Goal: Task Accomplishment & Management: Use online tool/utility

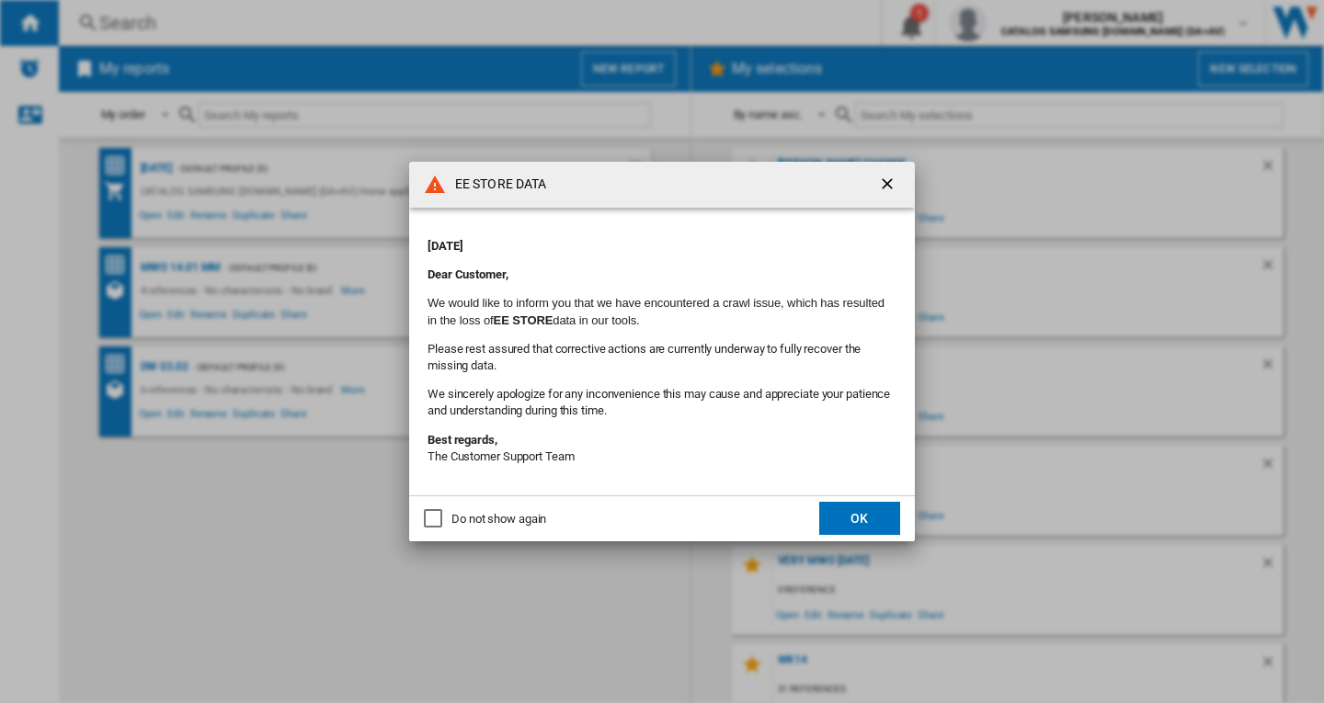
click at [857, 518] on button "OK" at bounding box center [859, 518] width 81 height 33
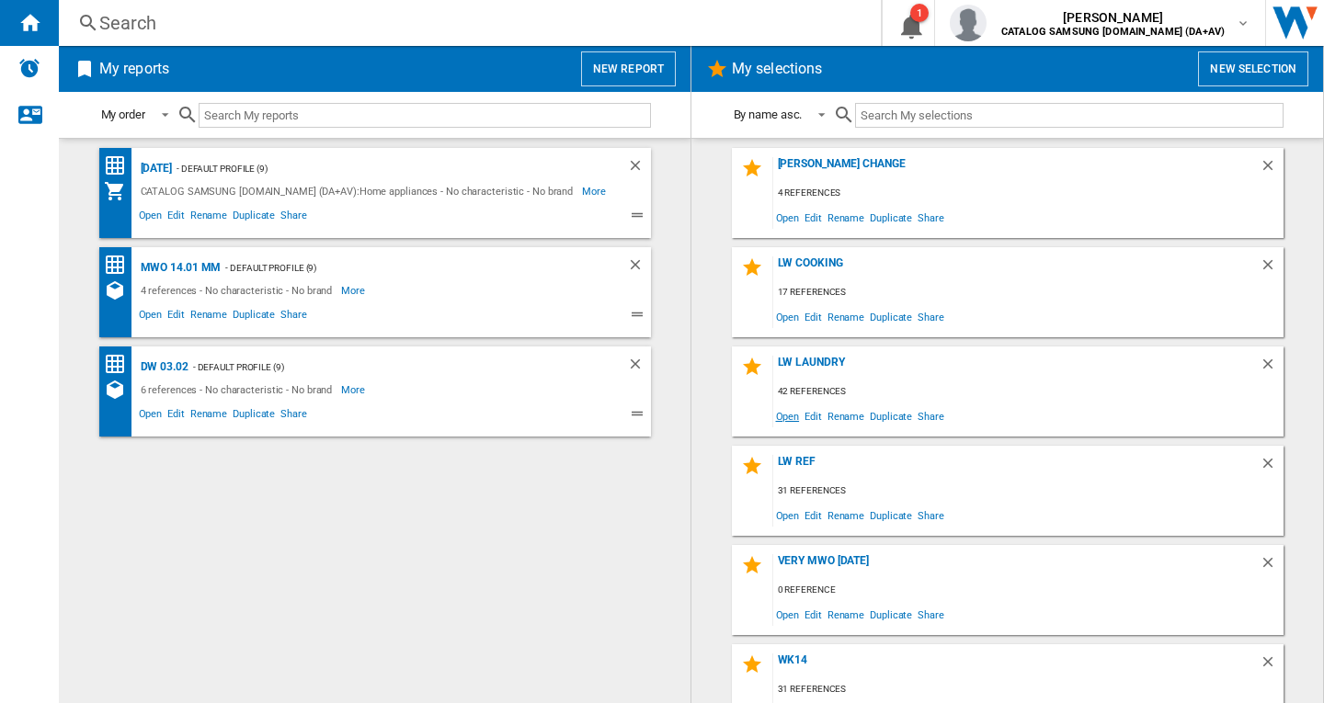
click at [779, 414] on span "Open" at bounding box center [787, 416] width 29 height 25
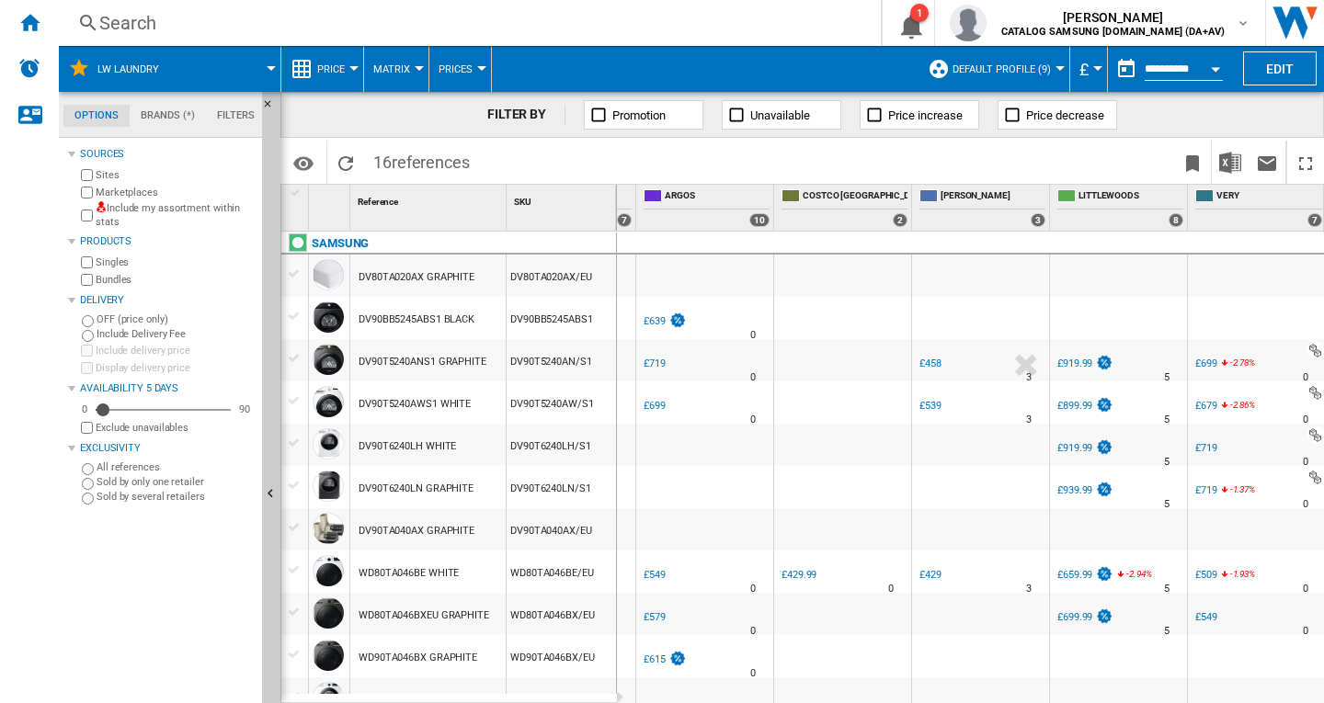
click at [246, 73] on span at bounding box center [228, 69] width 86 height 46
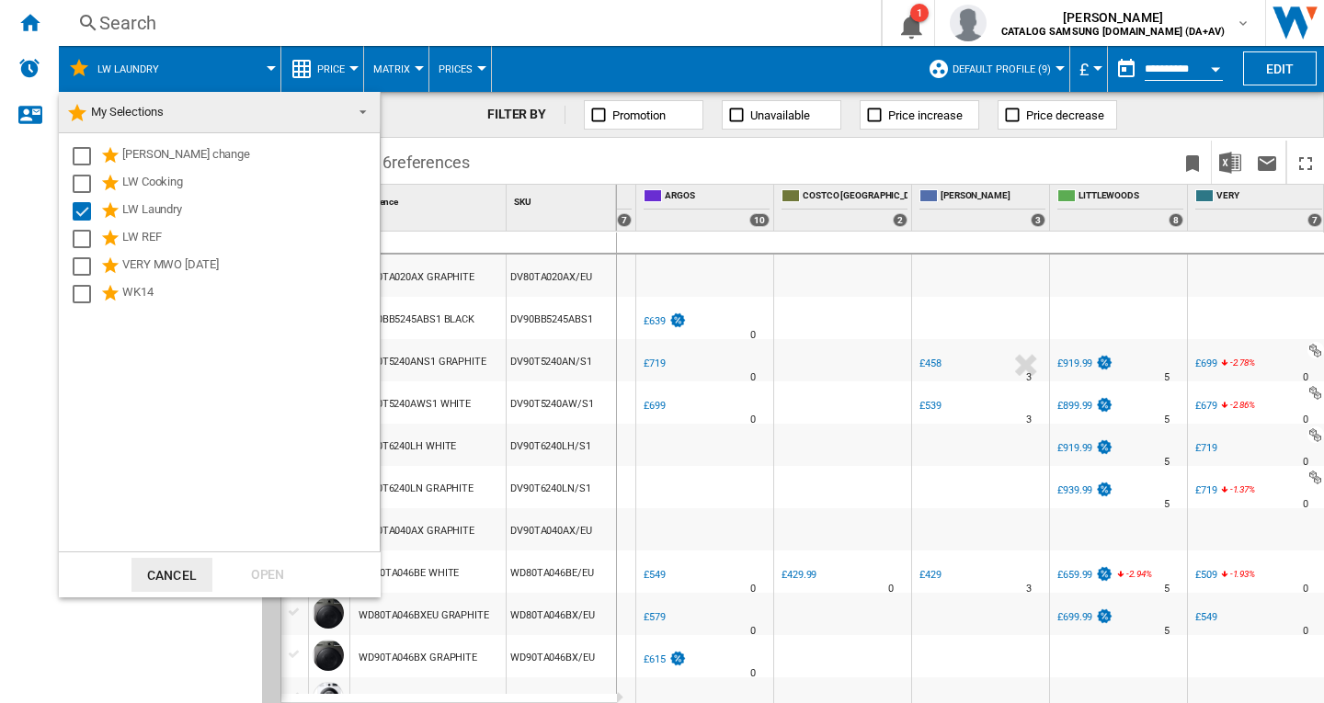
click at [183, 113] on span "My Selections" at bounding box center [204, 112] width 277 height 26
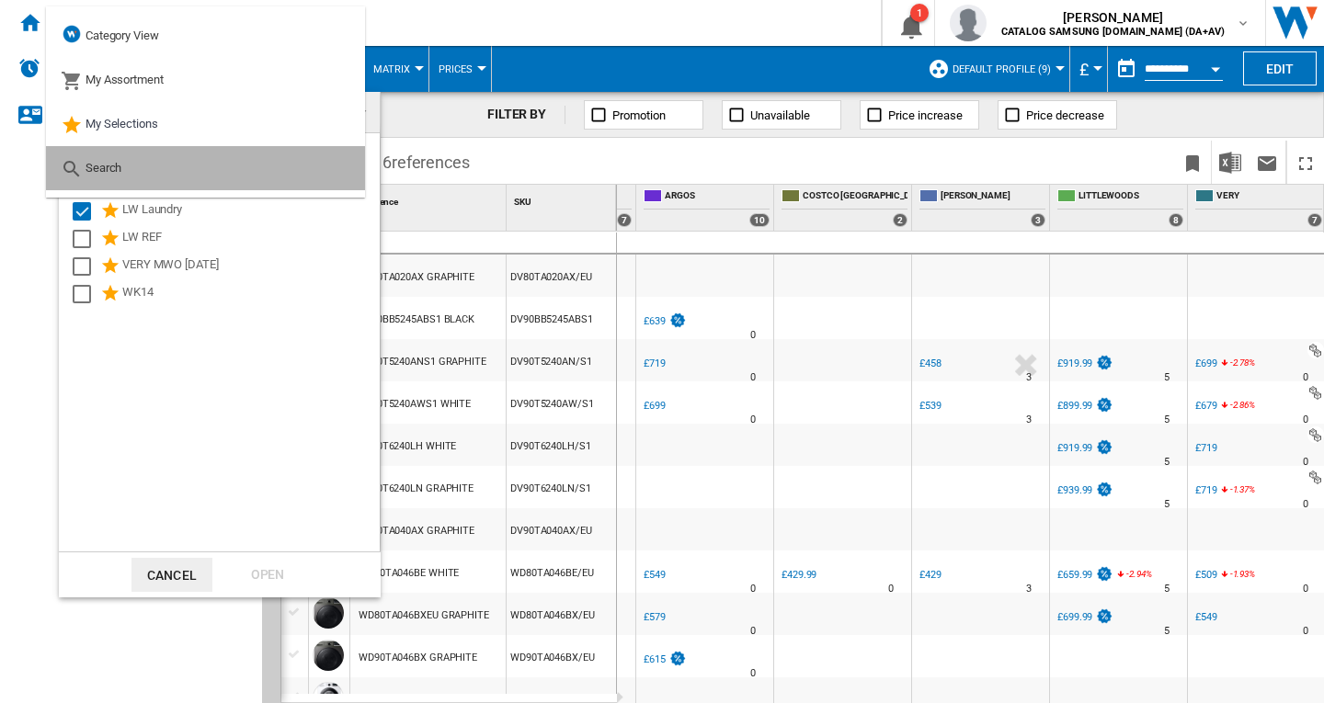
click at [128, 165] on md-option "Search" at bounding box center [205, 168] width 319 height 44
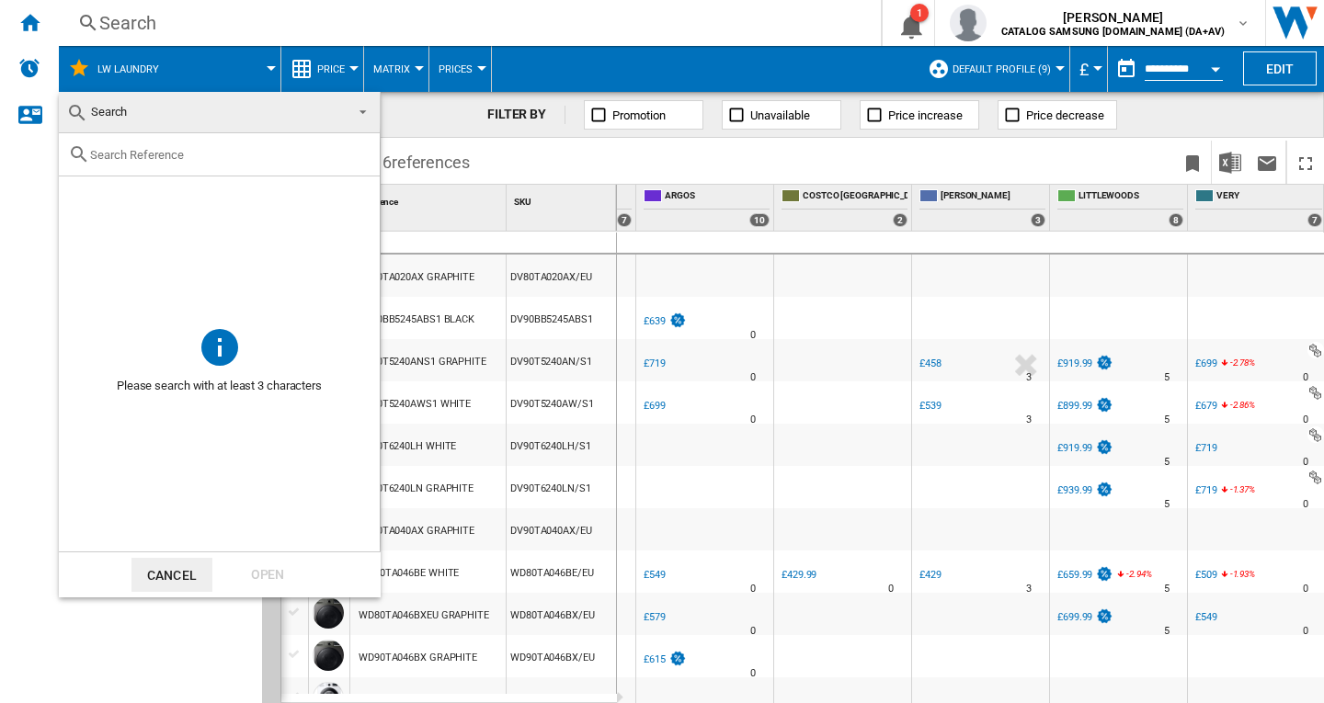
click at [191, 574] on button "Cancel" at bounding box center [171, 575] width 81 height 34
